Goal: Use online tool/utility: Use online tool/utility

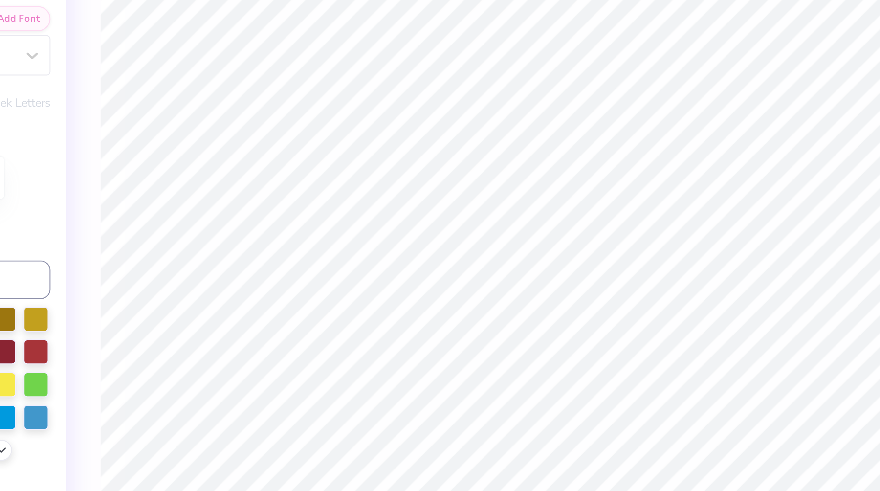
scroll to position [0, 0]
type textarea "x"
type textarea "SIGMA"
type textarea "x"
type textarea "SIGMA"
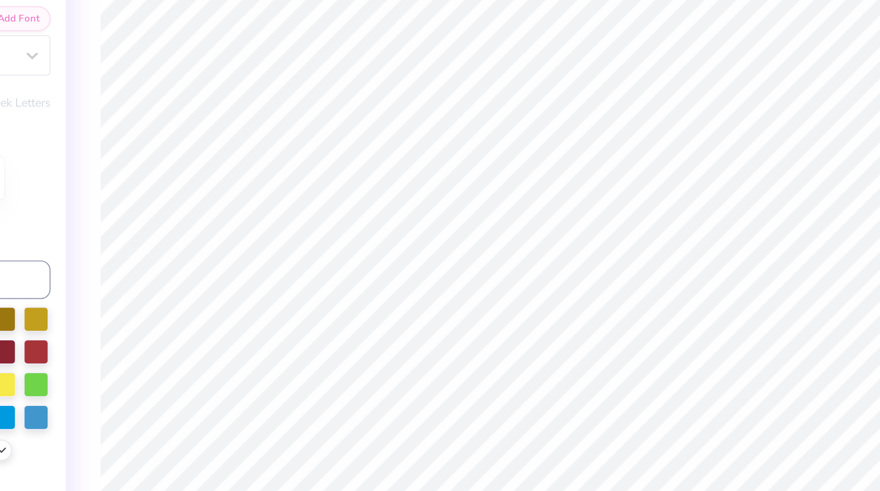
type textarea "x"
type textarea "SIGM"
type textarea "x"
type textarea "SIG"
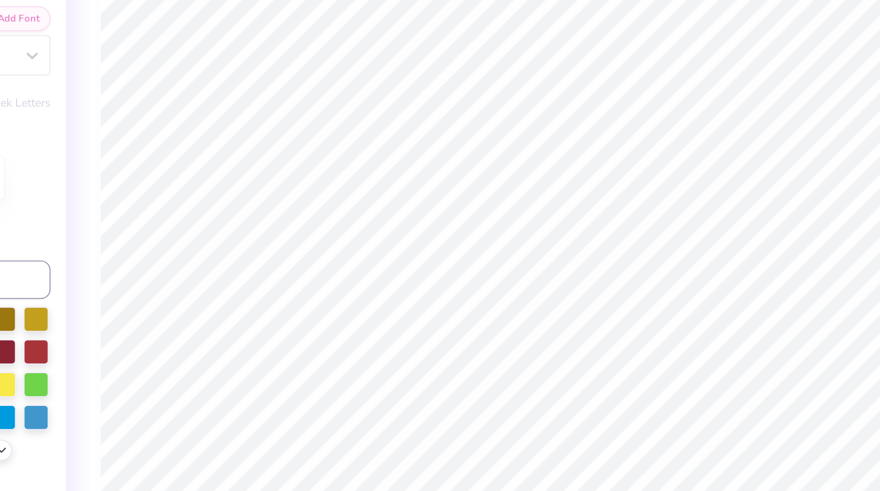
type textarea "x"
type textarea "SI"
type textarea "x"
type textarea "S"
type textarea "x"
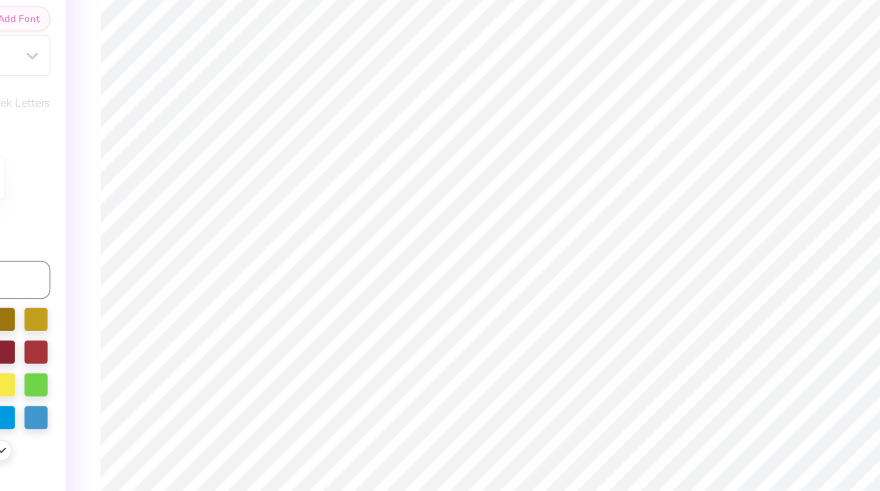
type textarea "x"
type textarea "g"
type textarea "x"
type textarea "gi"
type textarea "x"
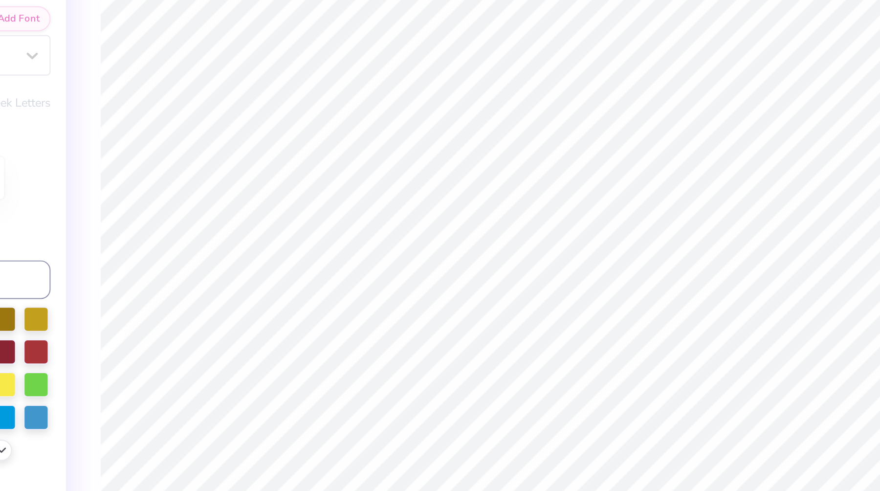
type textarea "g"
type textarea "x"
type textarea "G"
type textarea "x"
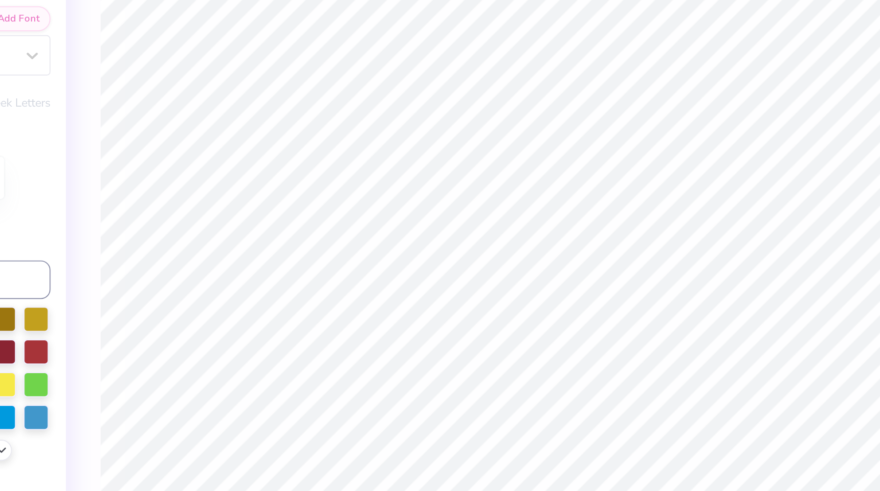
type textarea "GI"
type textarea "x"
type textarea "GIR"
type textarea "x"
type textarea "GIRL"
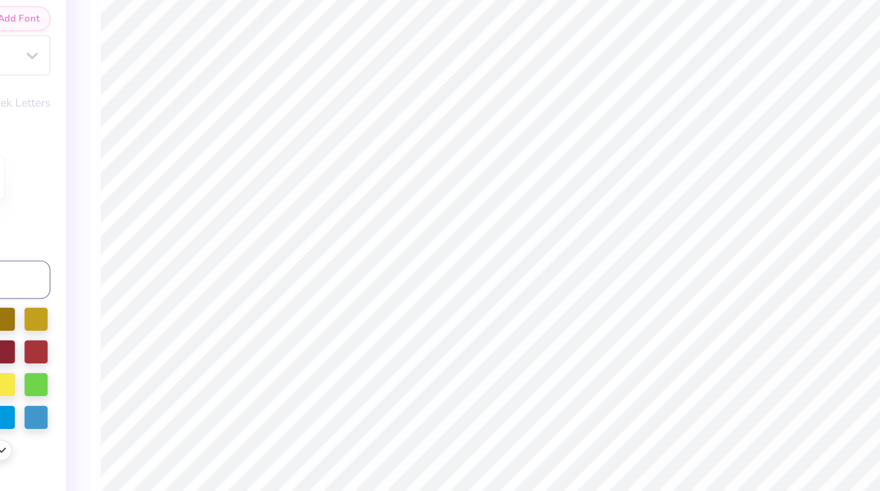
type textarea "x"
type textarea "GIRL"
type textarea "x"
type textarea "GIRL N"
type textarea "x"
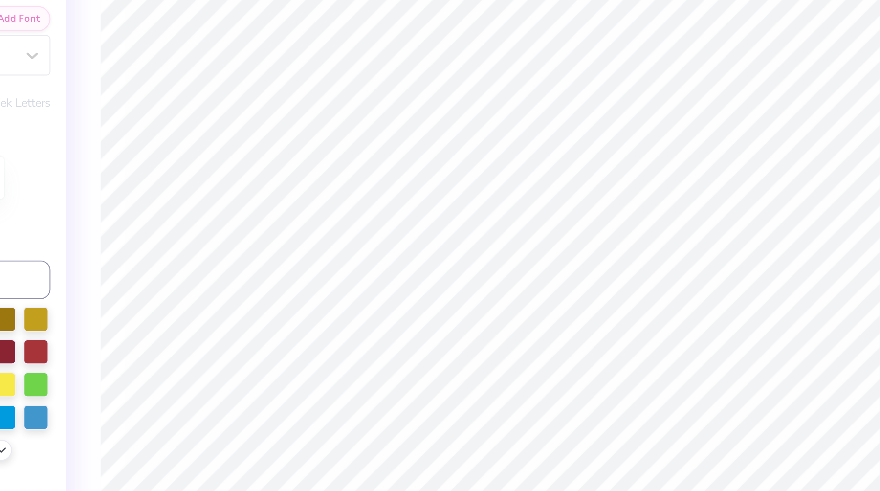
type textarea "GIRL NO"
type textarea "x"
type textarea "GIRL NOI"
type textarea "x"
type textarea "GIRL NOIS"
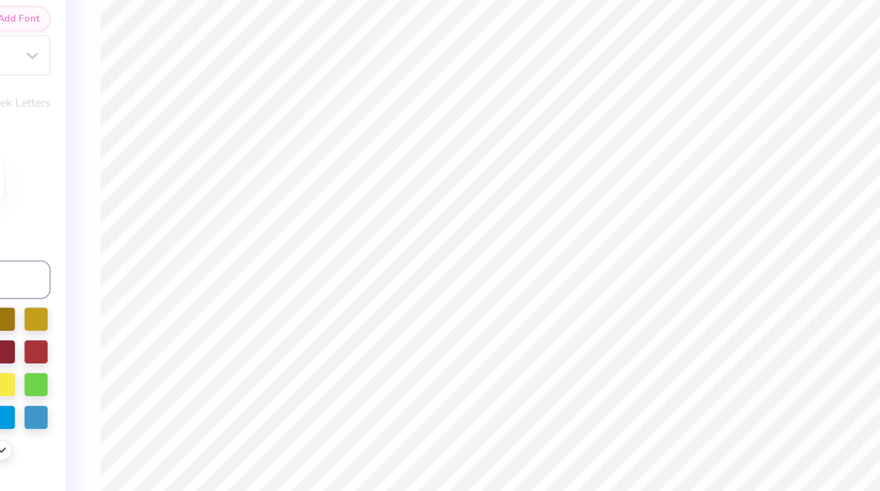
type textarea "x"
type textarea "GIRL NOISE"
type textarea "x"
type input "0.0"
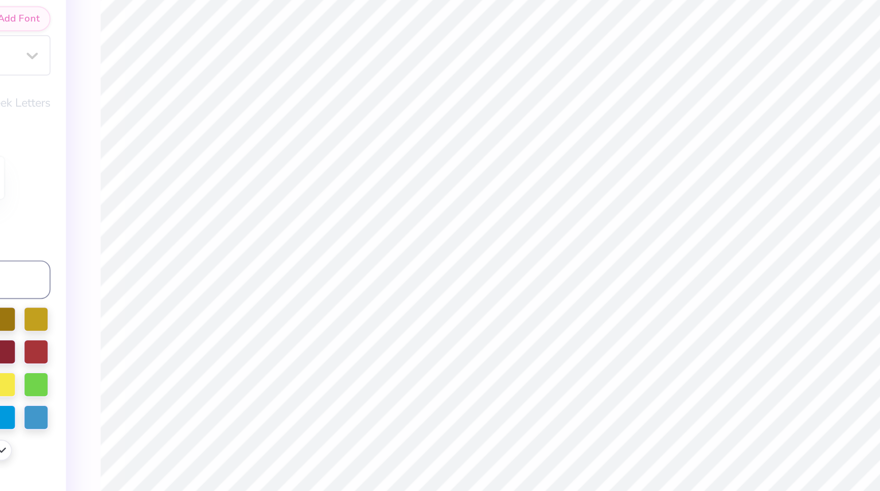
type textarea "x"
type textarea "SIGMA"
type textarea "x"
type textarea "SIGMA"
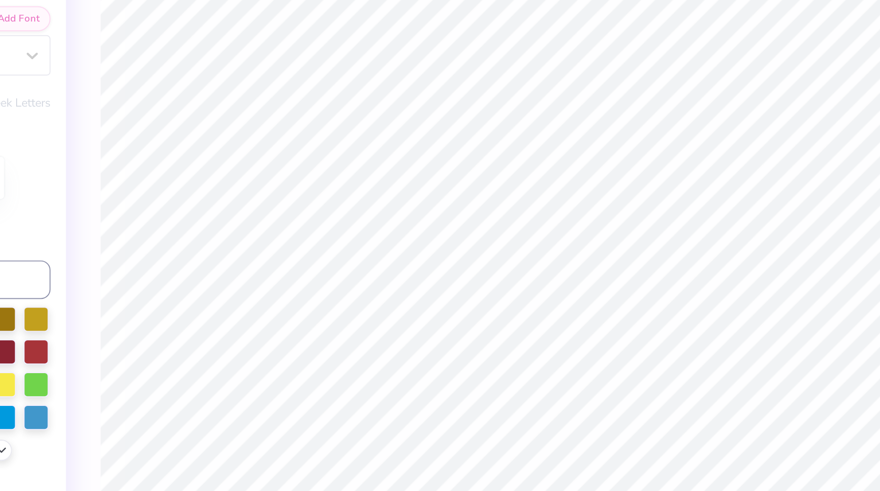
type textarea "x"
type textarea "SIGM"
type textarea "x"
type textarea "SIG"
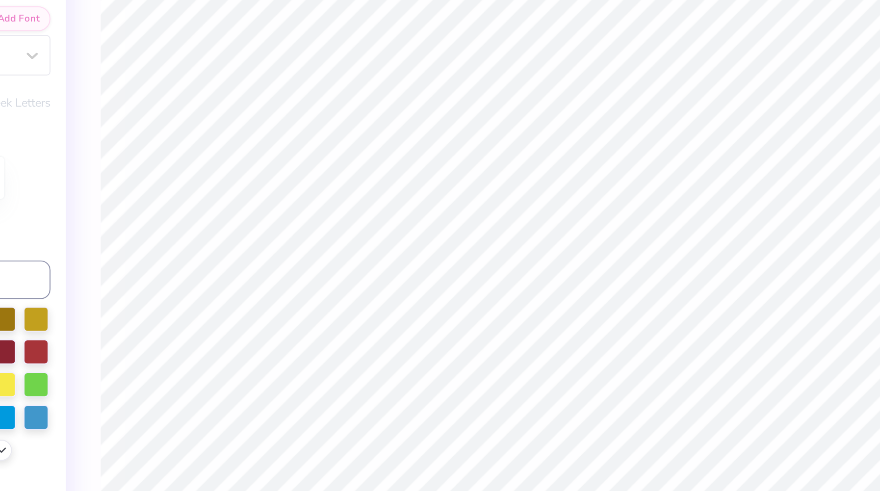
type textarea "x"
type textarea "SI"
type textarea "x"
type textarea "S"
type textarea "x"
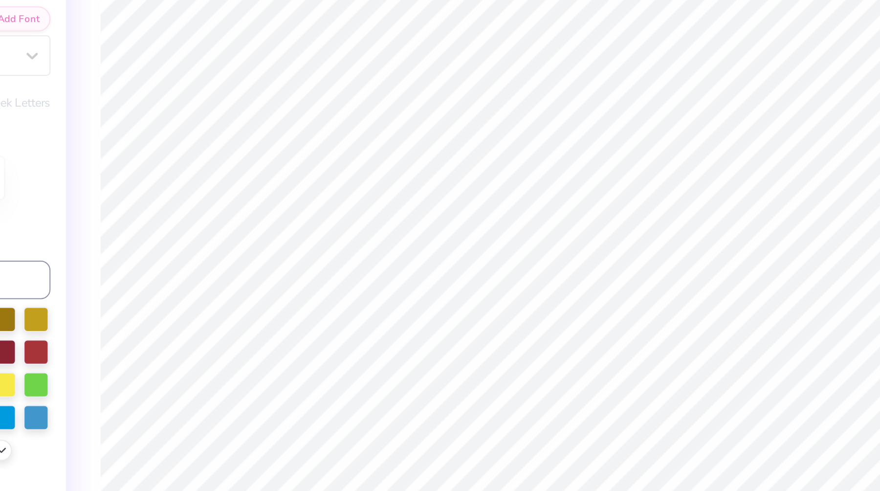
type textarea "x"
type textarea "G"
type textarea "x"
type textarea "GI"
type textarea "x"
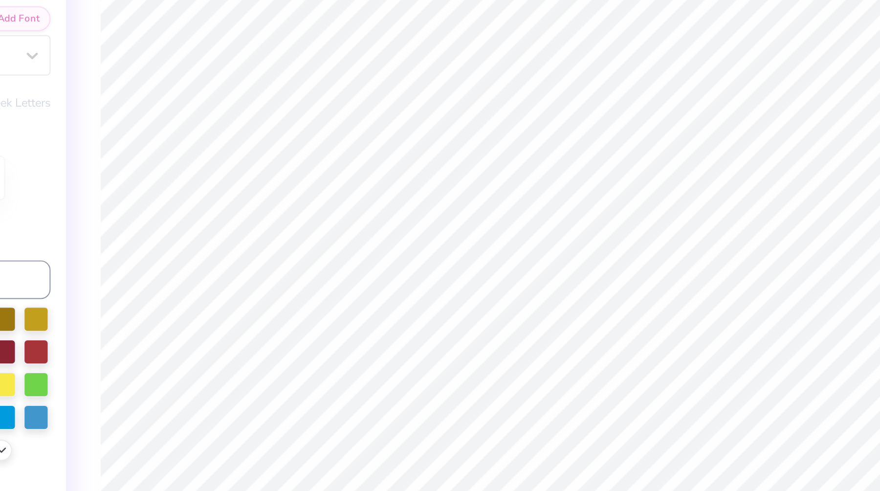
type textarea "GIR"
type textarea "x"
type textarea "GIRL"
type textarea "x"
type textarea "GIRL"
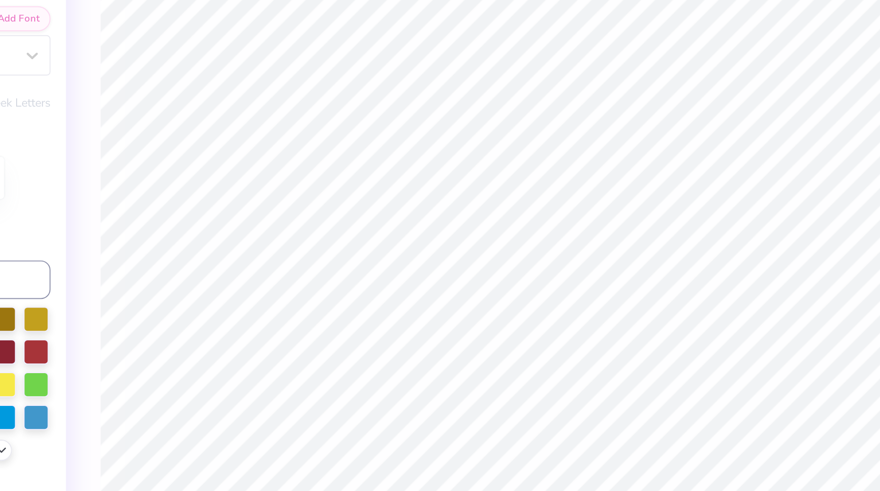
type textarea "x"
type textarea "GIRL N"
type textarea "x"
type textarea "GIRL NP"
type textarea "x"
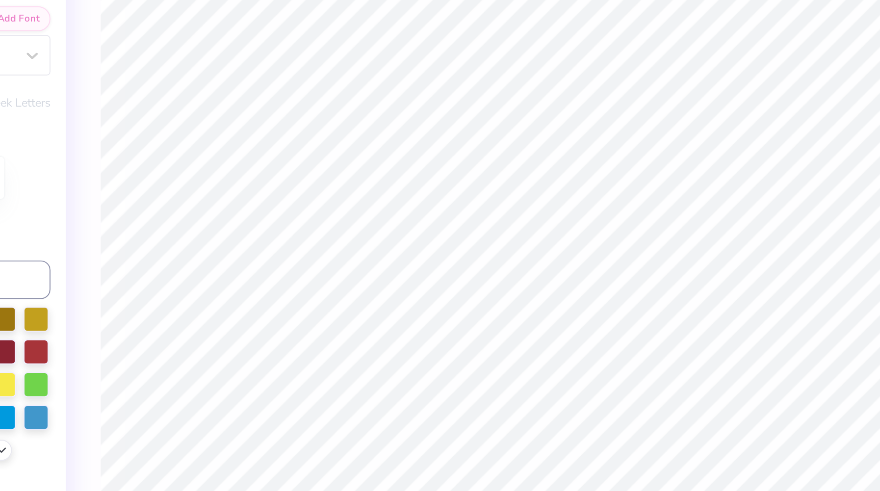
type textarea "GIRL NPO"
type textarea "x"
type textarea "GIRL NPOI"
type textarea "x"
type textarea "GIRL NPO"
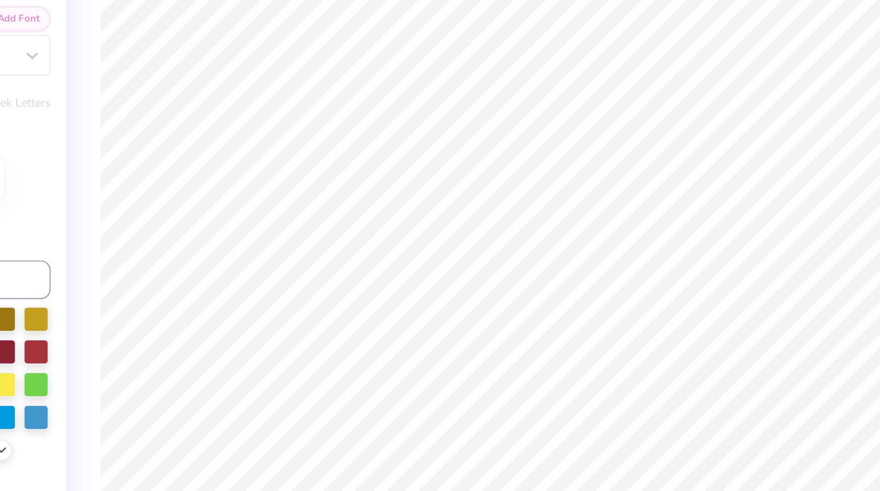
type textarea "x"
type textarea "GIRL NP"
type textarea "x"
type textarea "GIRL N"
type textarea "x"
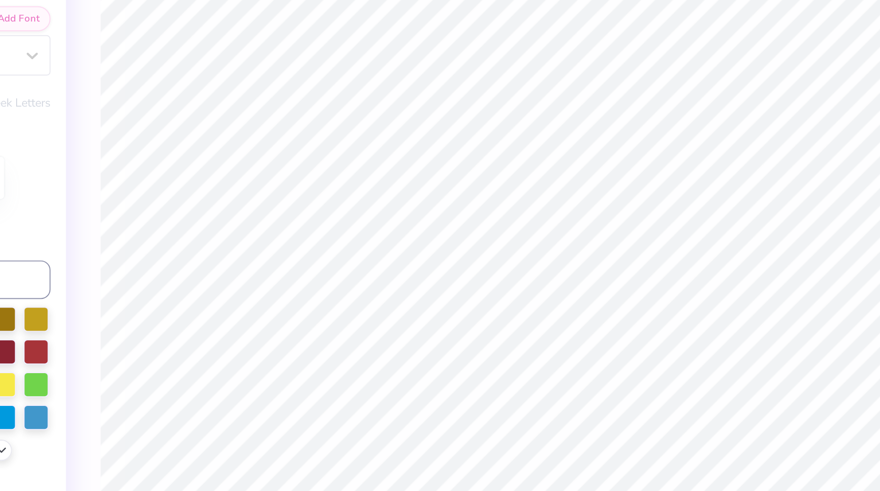
type textarea "GIRL NO"
type textarea "x"
type textarea "GIRL NOI"
type textarea "x"
type textarea "GIRL NOIS"
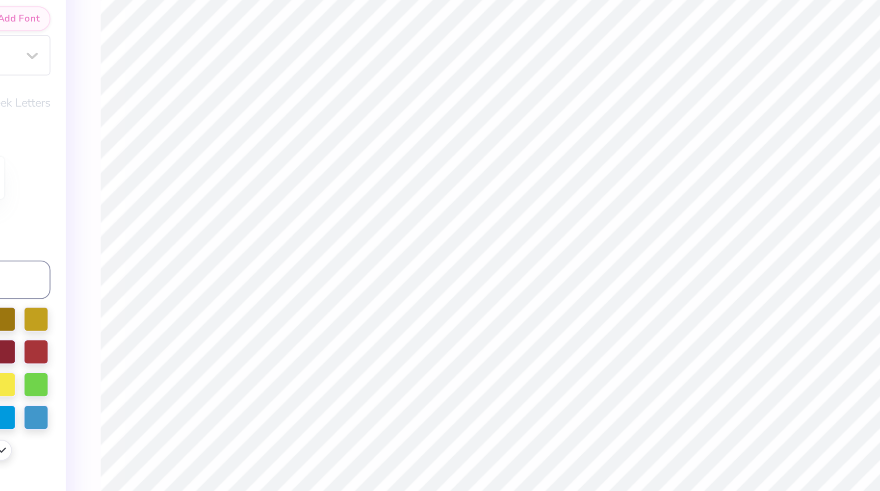
type textarea "x"
type textarea "GIRL NOISE"
type textarea "x"
type input "0.0"
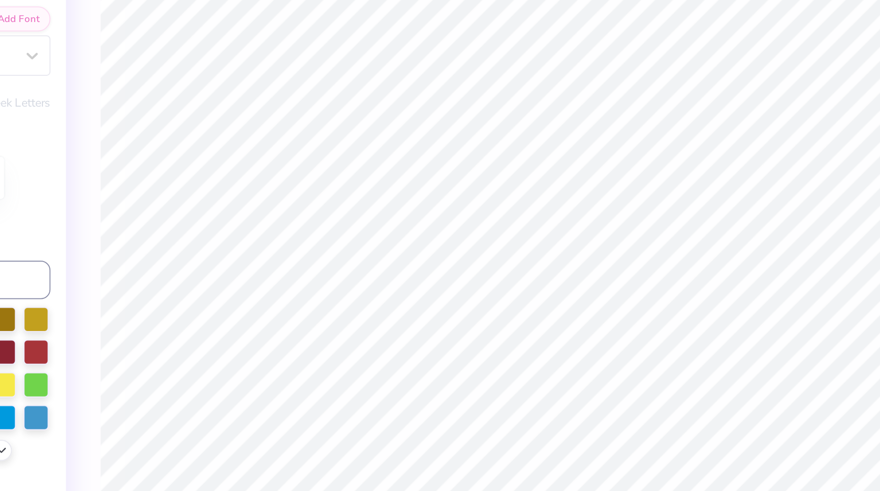
type textarea "x"
type input "2.15"
type input "0.38"
type input "4.71"
type input "2.5"
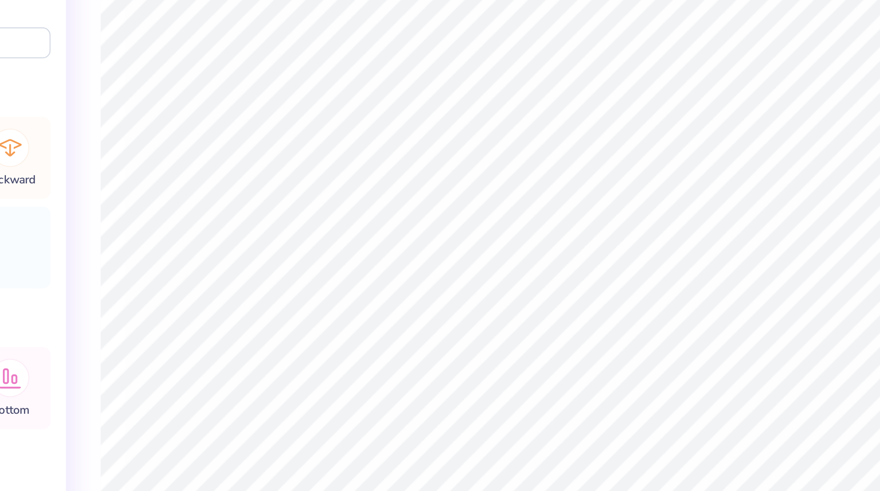
type textarea "x"
type input "0.09"
type input "0.13"
type input "4.77"
type input "2.5"
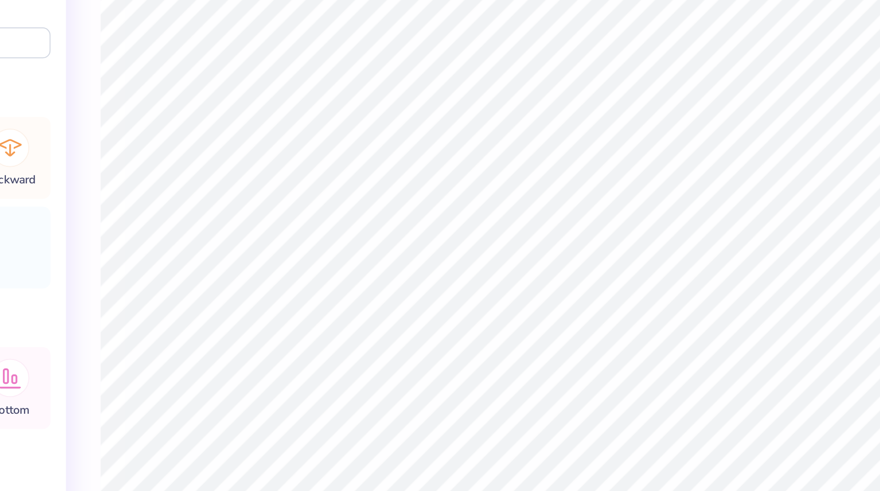
type textarea "x"
type input "0.09"
type input "0.13"
type input "4.79"
type input "2.5"
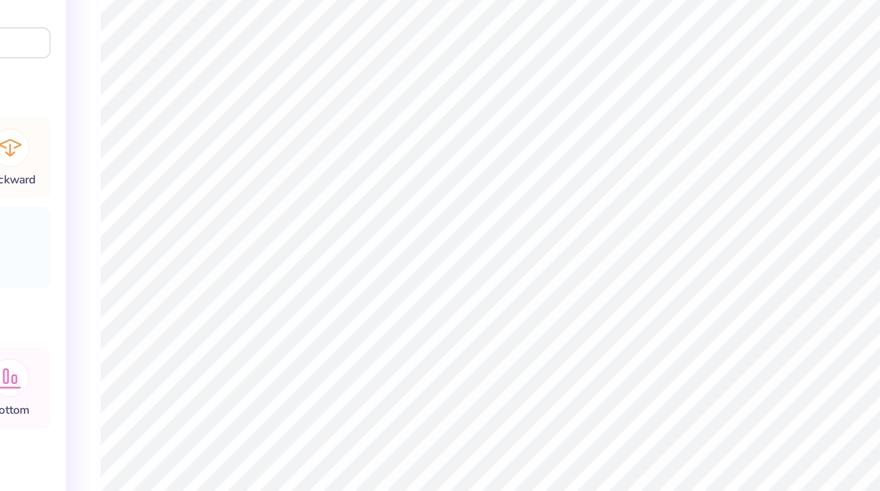
type textarea "x"
type input "0.09"
type input "0.13"
type input "4.81"
type input "2.5"
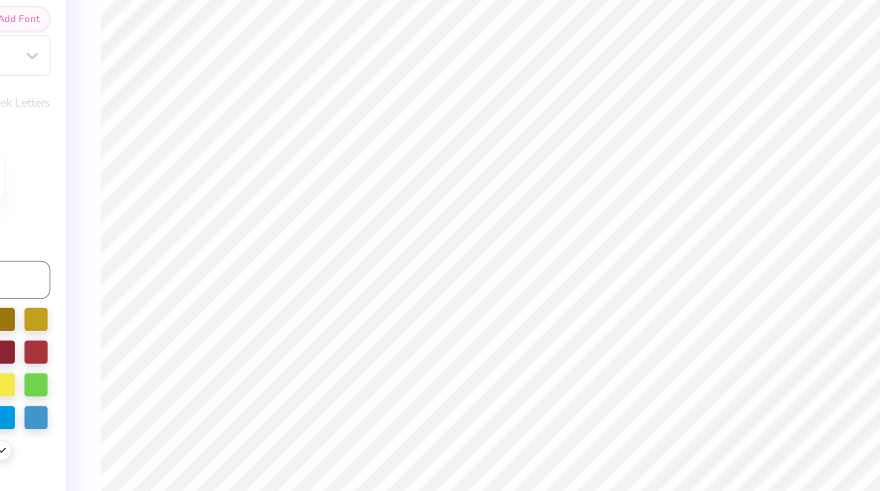
type textarea "x"
type input "0.0"
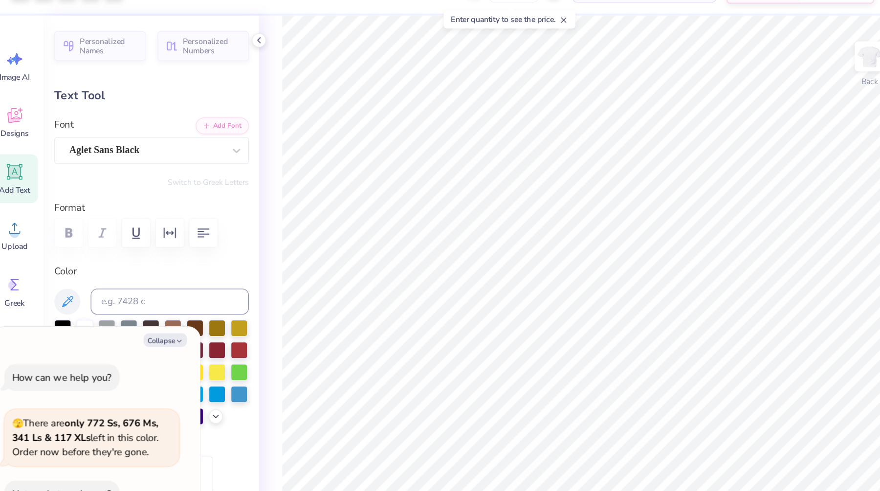
type textarea "x"
type input "2.5"
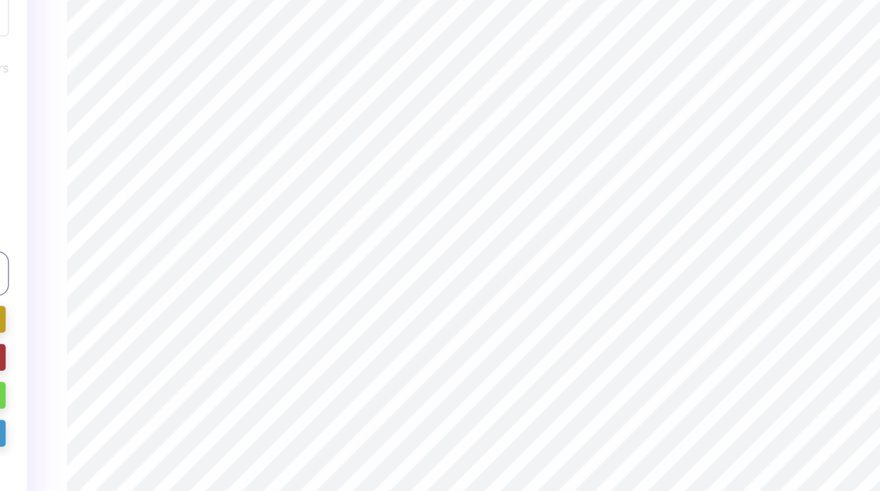
type textarea "x"
type input "0.0"
type textarea "x"
type input "4.76"
type input "2.5"
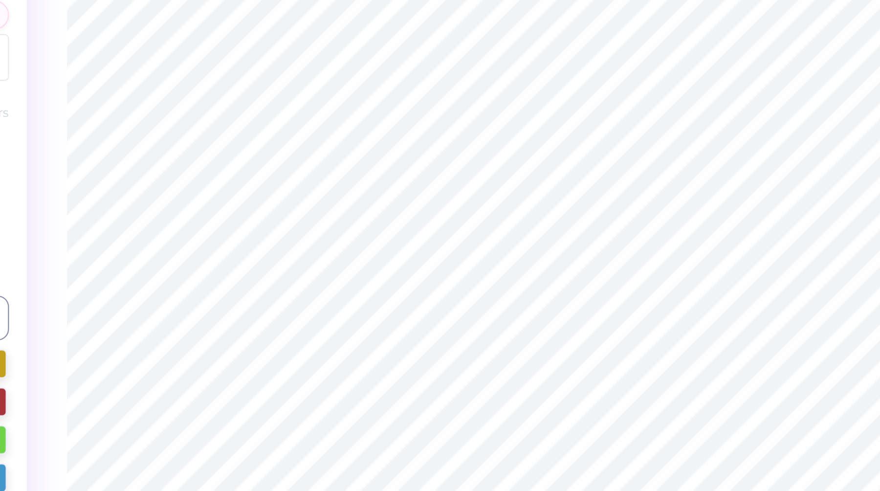
type textarea "x"
type input "0.0"
type textarea "x"
type input "2.90"
type input "0.25"
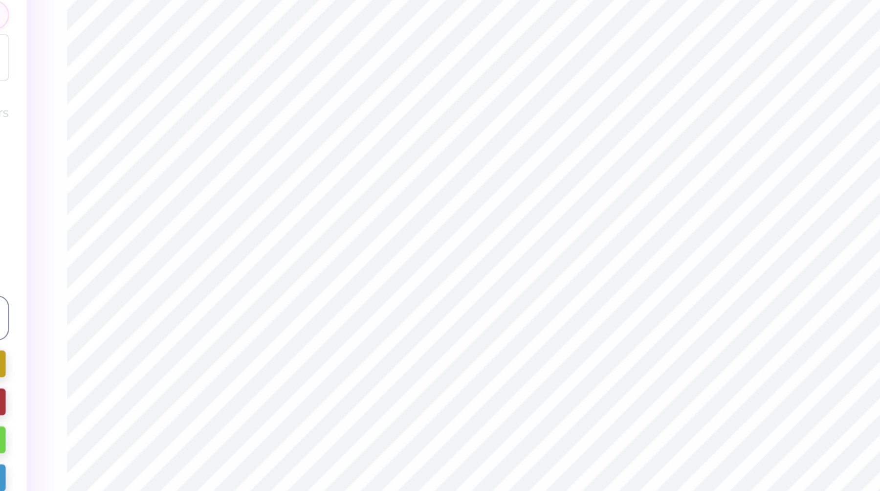
type input "6.88"
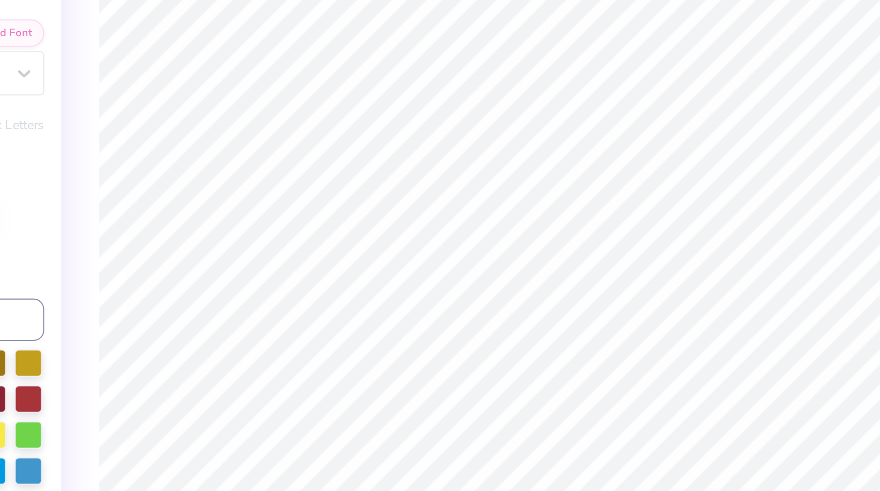
type textarea "x"
type input "6.91"
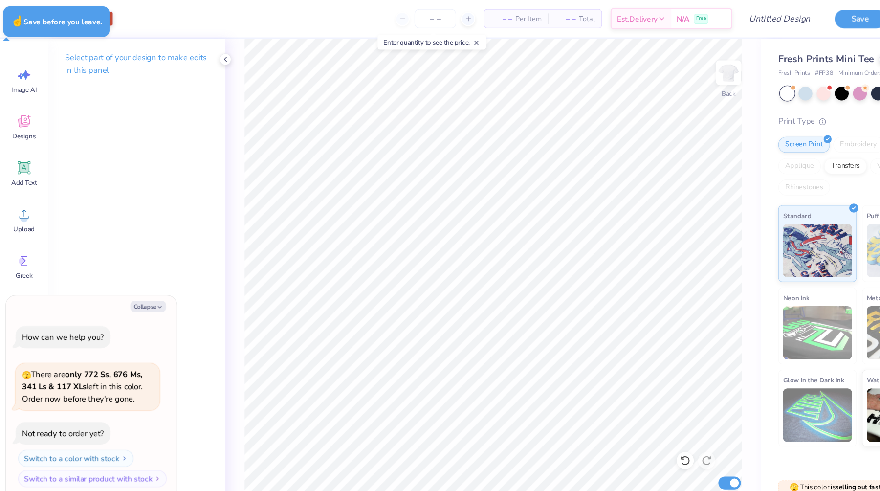
type textarea "x"
